Goal: Task Accomplishment & Management: Use online tool/utility

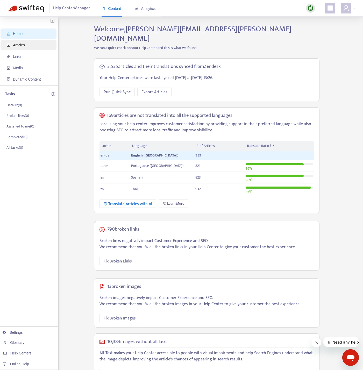
click at [49, 44] on span "Articles" at bounding box center [30, 45] width 46 height 10
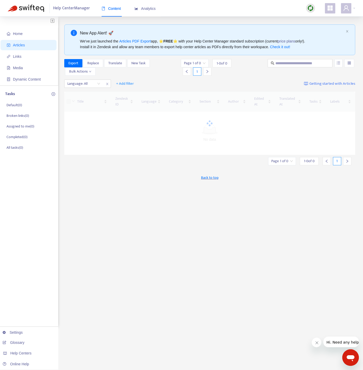
click at [314, 8] on div at bounding box center [310, 8] width 9 height 9
click at [317, 19] on link "Quick Sync" at bounding box center [321, 19] width 22 height 6
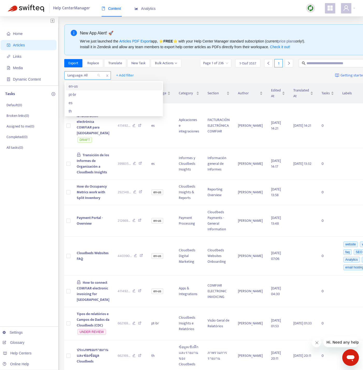
click at [83, 76] on div at bounding box center [81, 75] width 31 height 6
click at [84, 85] on div "en-us" at bounding box center [114, 86] width 90 height 6
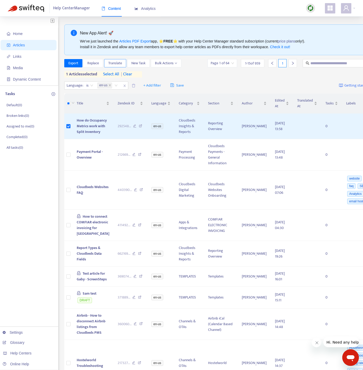
click at [114, 64] on span "Translate" at bounding box center [115, 63] width 14 height 6
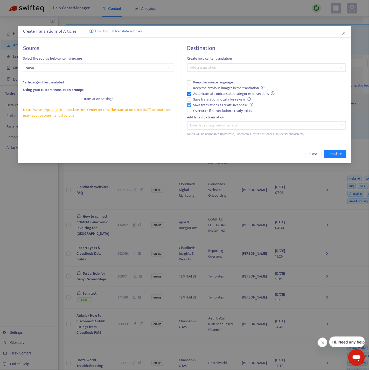
click at [195, 106] on span "Save translations as draft in Zendesk" at bounding box center [223, 105] width 64 height 6
click at [194, 110] on span "Overwrite if a translation already exists" at bounding box center [222, 111] width 63 height 6
click at [199, 97] on span "Save translations locally for review" at bounding box center [222, 100] width 62 height 6
click at [215, 67] on div at bounding box center [263, 68] width 151 height 6
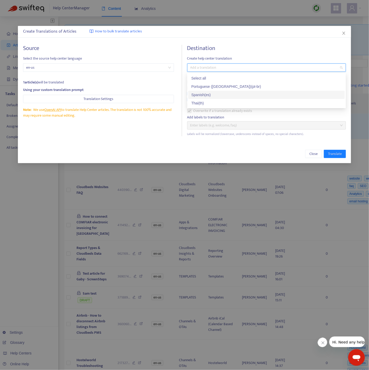
click at [210, 102] on div "Thai ( th )" at bounding box center [266, 103] width 150 height 6
click at [160, 122] on div "Source Select the source help center language en-us 1 article(s) will be transl…" at bounding box center [102, 90] width 159 height 91
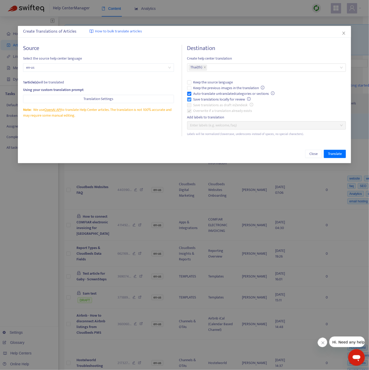
click at [201, 98] on span "Save translations locally for review" at bounding box center [222, 100] width 62 height 6
click at [206, 90] on span "Keep the previous images in the translation" at bounding box center [228, 88] width 75 height 6
click at [209, 93] on span "Auto-translate untranslated categories or sections" at bounding box center [233, 94] width 85 height 6
click at [209, 88] on span "Keep the previous images in the translation" at bounding box center [228, 88] width 75 height 6
click at [333, 155] on span "Translate" at bounding box center [335, 154] width 14 height 6
